Goal: Browse casually: Explore the website without a specific task or goal

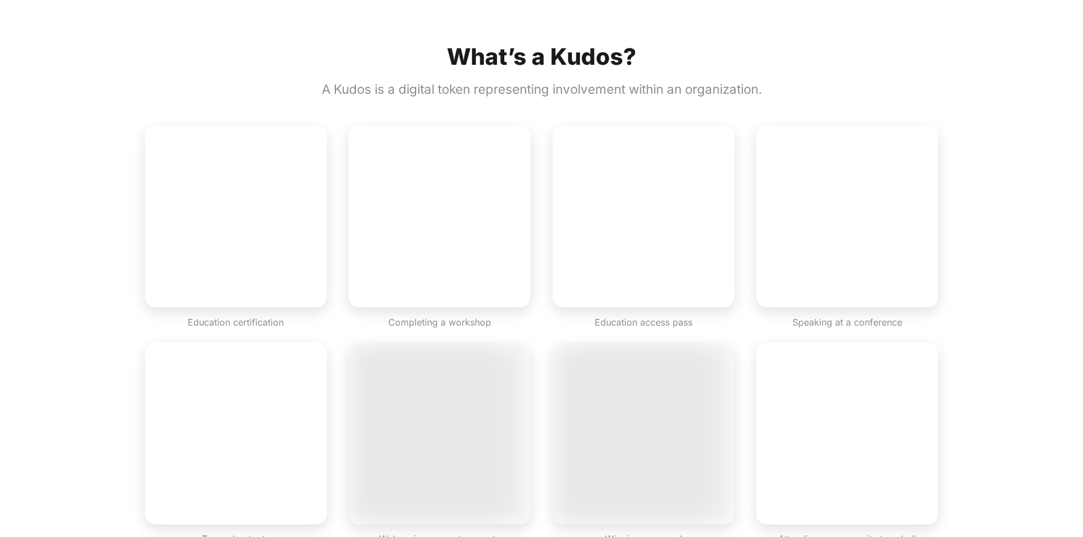
scroll to position [739, 0]
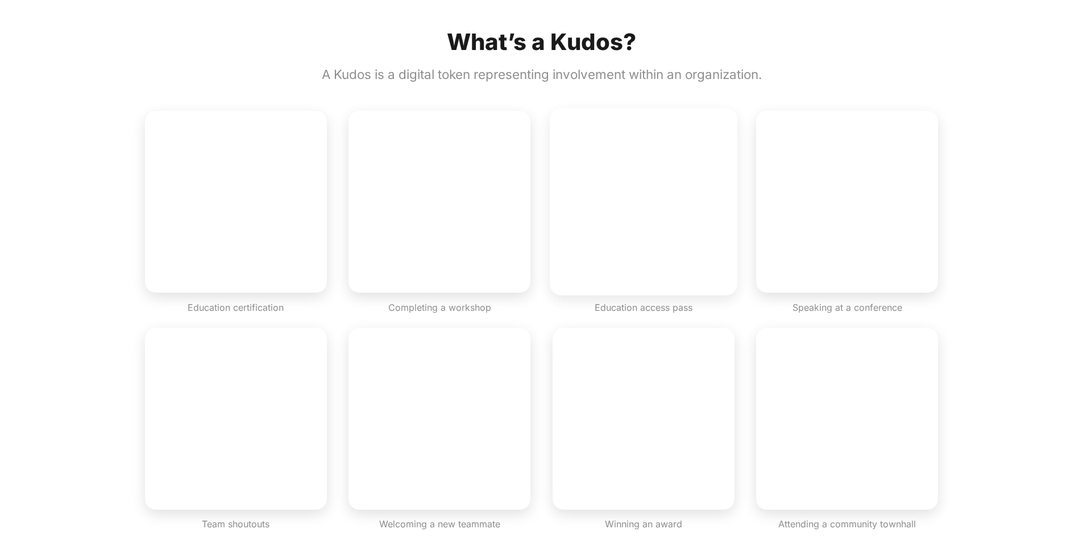
drag, startPoint x: 647, startPoint y: 205, endPoint x: 602, endPoint y: 166, distance: 60.1
click at [602, 166] on video "button" at bounding box center [644, 203] width 188 height 188
click at [648, 196] on video "button" at bounding box center [644, 203] width 188 height 188
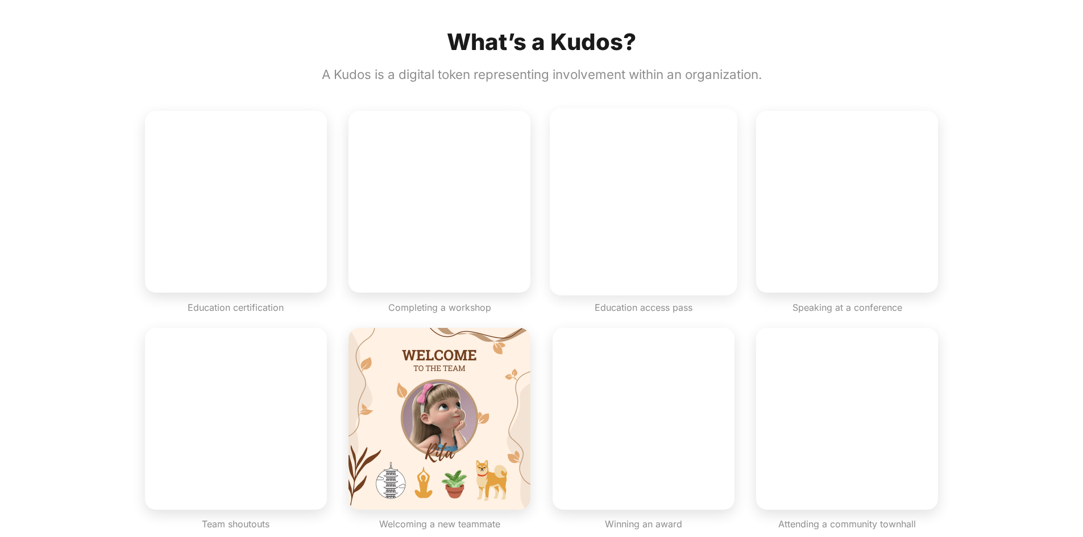
click at [641, 236] on video "button" at bounding box center [644, 203] width 188 height 188
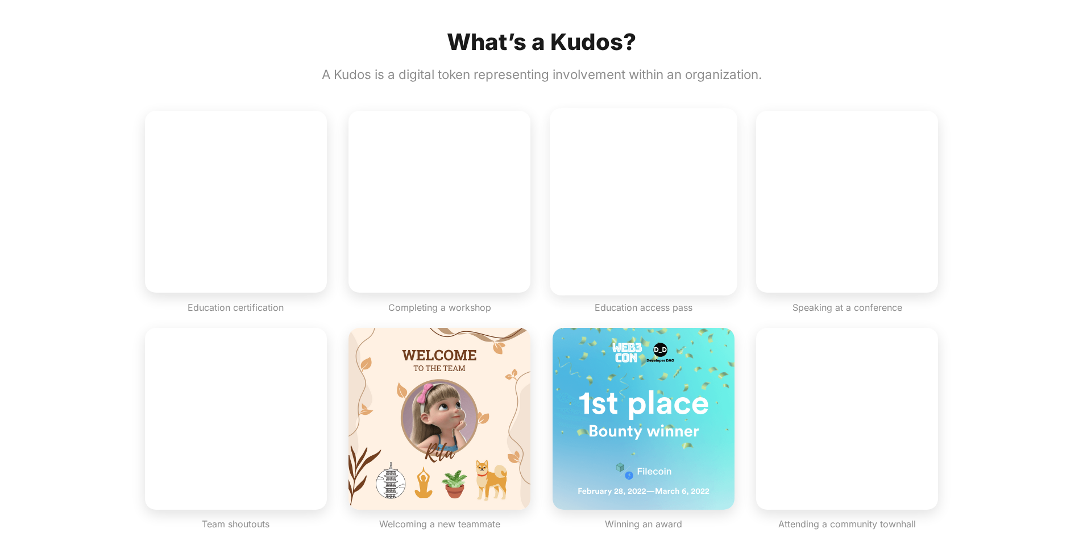
click at [641, 236] on video "button" at bounding box center [644, 203] width 188 height 188
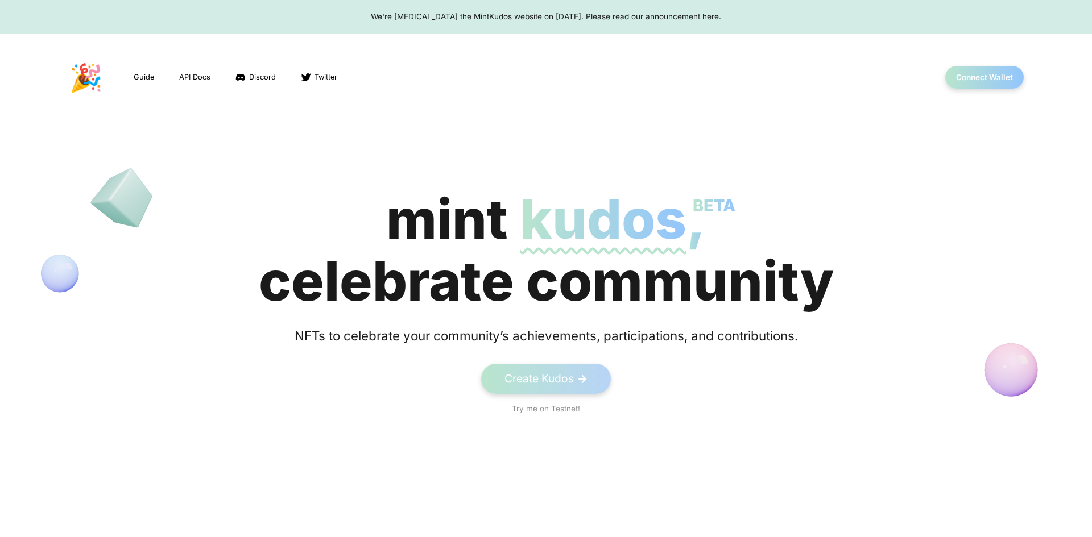
click at [641, 236] on body "We're [MEDICAL_DATA] the MintKudos website on [DATE]. Please read our announcem…" at bounding box center [546, 268] width 1092 height 537
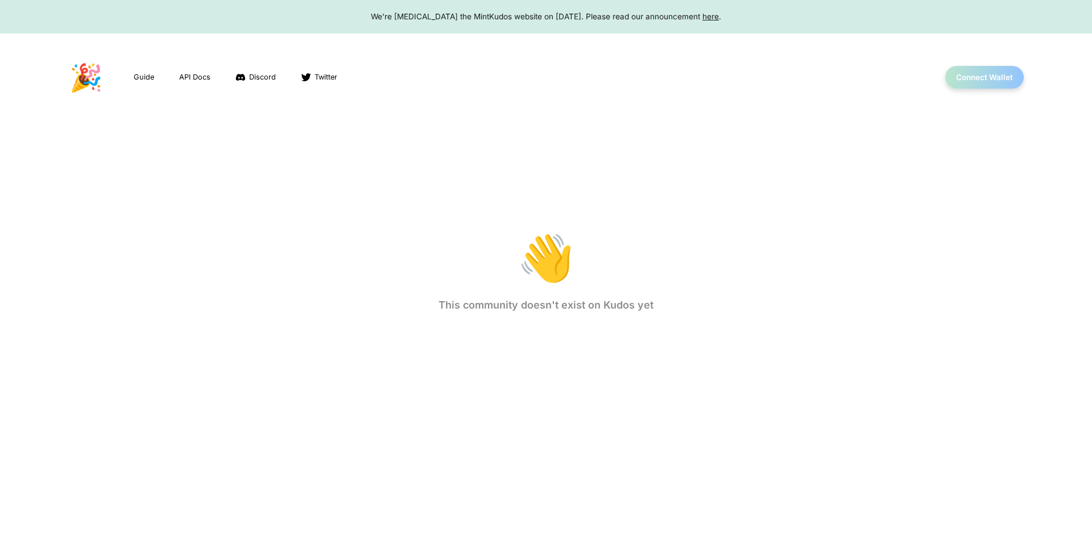
click at [641, 236] on body "We're [MEDICAL_DATA] the MintKudos website on [DATE]. Please read our announcem…" at bounding box center [546, 268] width 1092 height 537
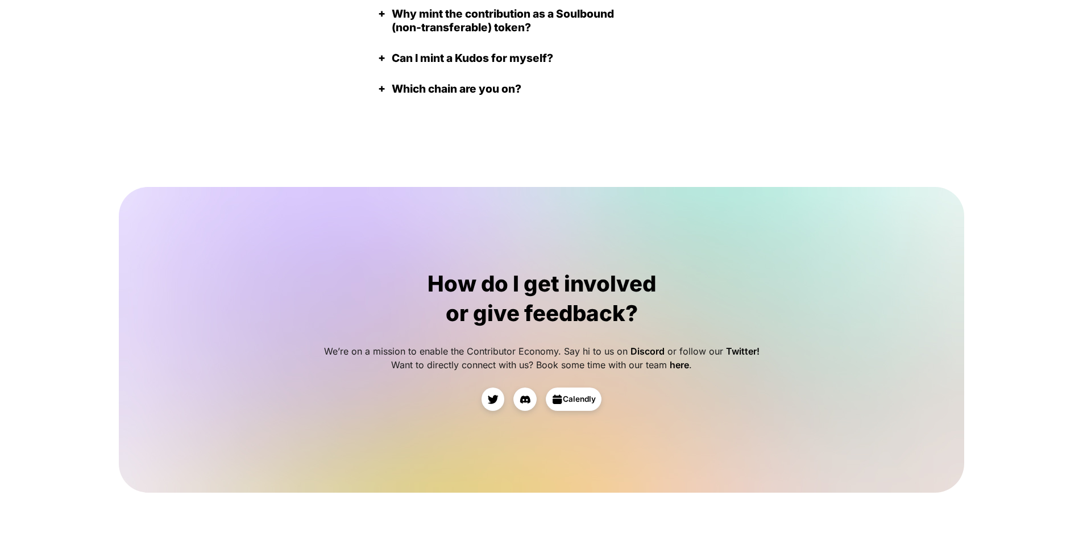
scroll to position [2615, 0]
